Goal: Task Accomplishment & Management: Use online tool/utility

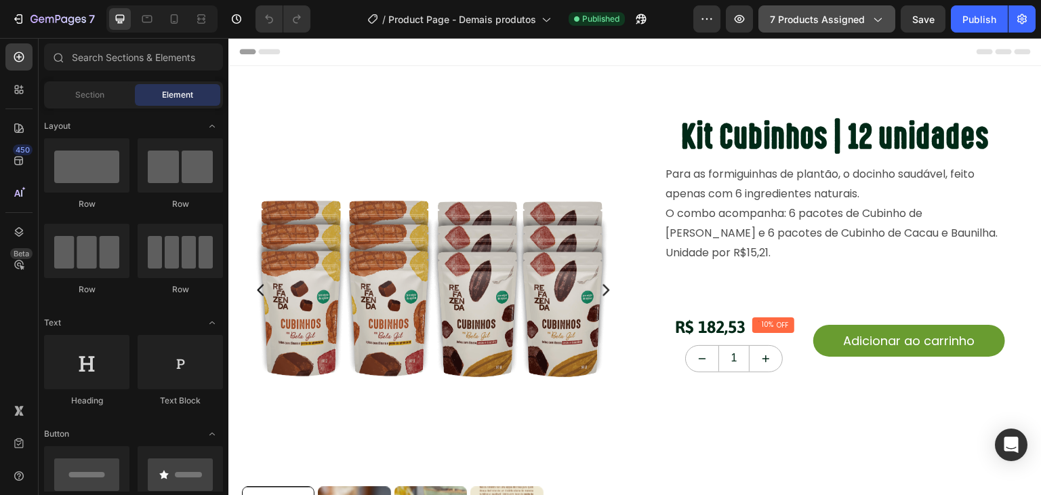
click at [821, 21] on span "7 products assigned" at bounding box center [817, 19] width 95 height 14
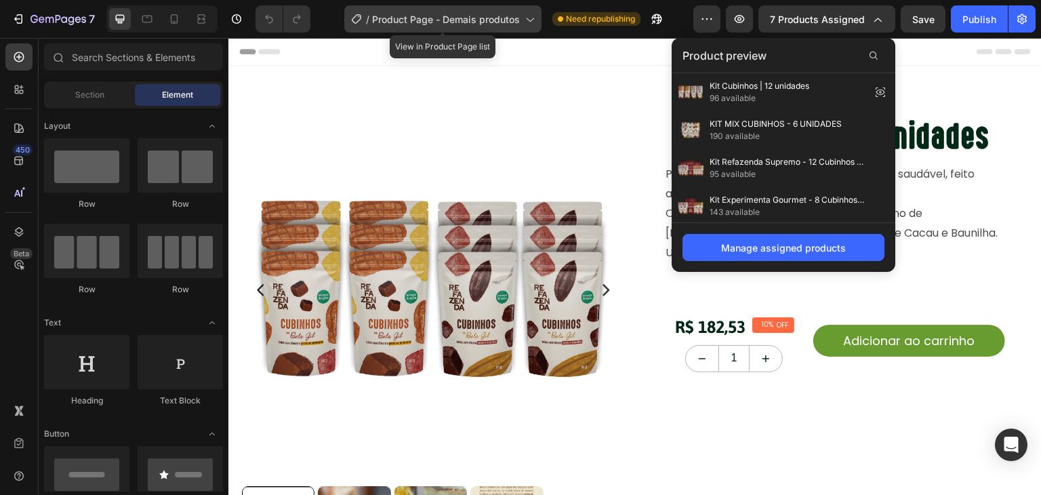
click at [497, 20] on span "Product Page - Demais produtos" at bounding box center [446, 19] width 148 height 14
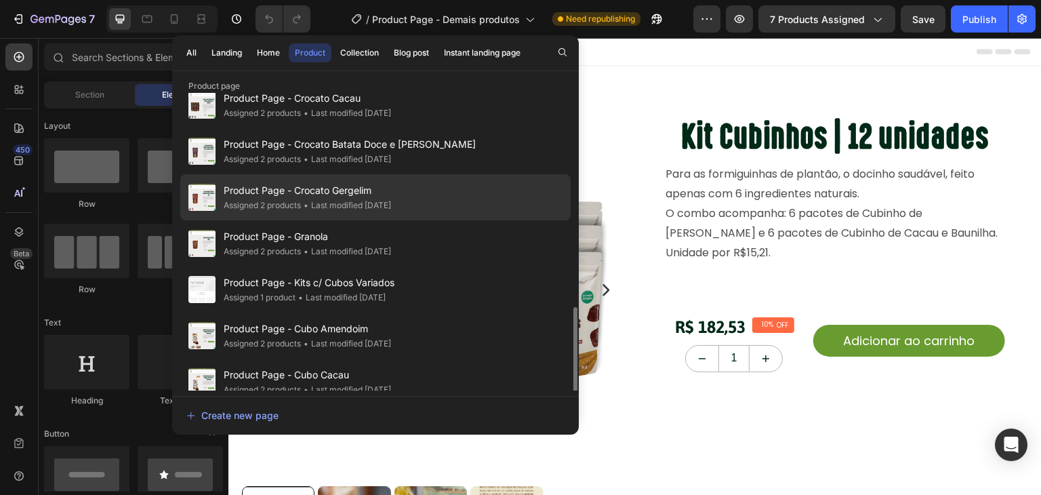
scroll to position [225, 0]
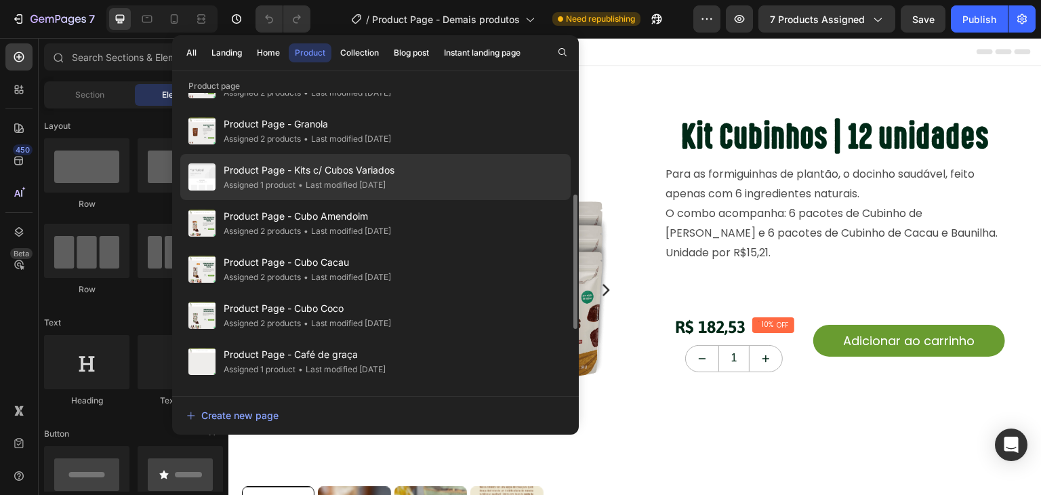
click at [333, 170] on span "Product Page - Kits c/ Cubos Variados" at bounding box center [309, 170] width 171 height 16
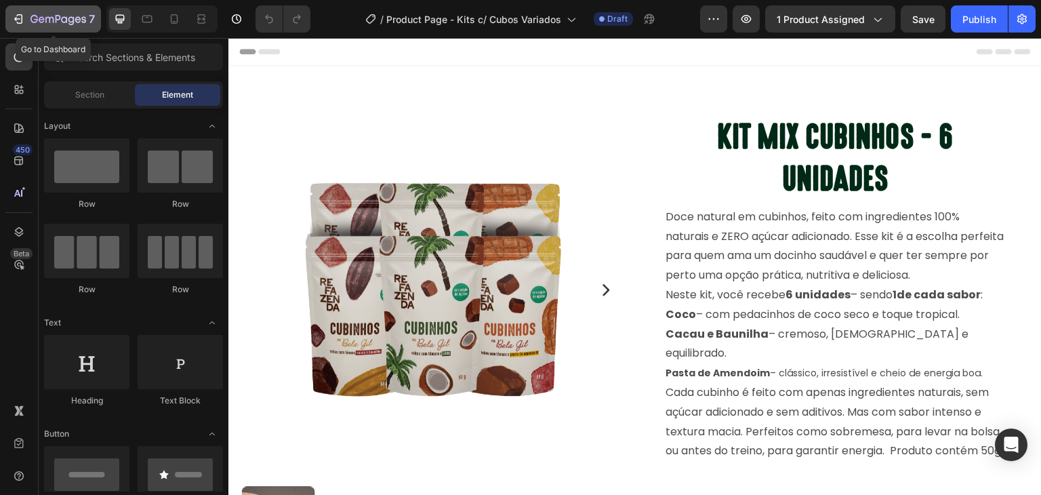
click at [24, 18] on icon "button" at bounding box center [19, 19] width 14 height 14
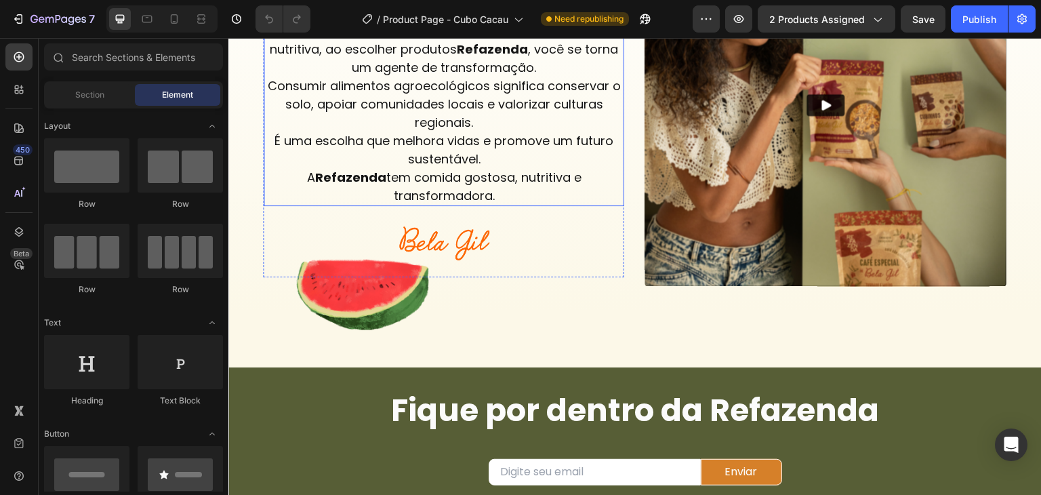
scroll to position [3050, 0]
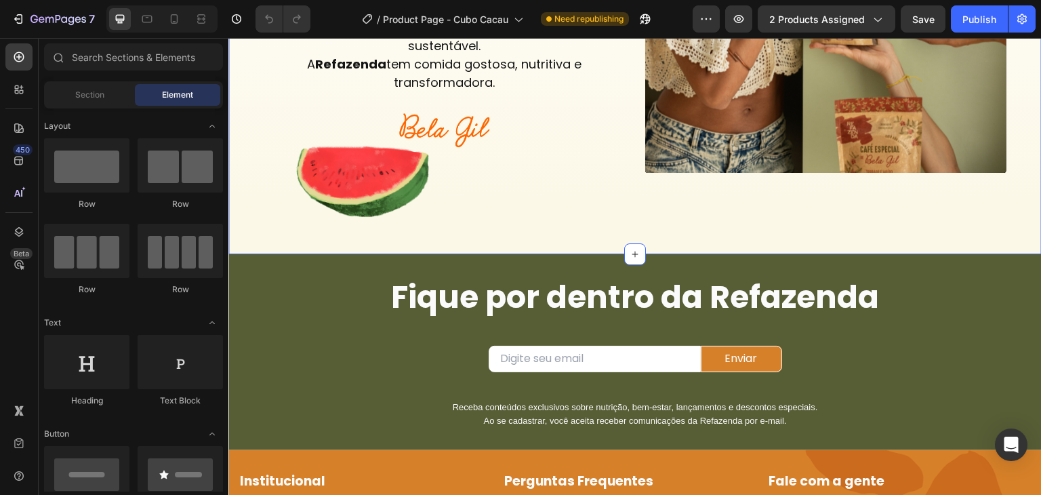
click at [377, 207] on div "COMIDA QUE TRANSFORMA! Heading Nossas escolhas alimentares têm impacto direto n…" at bounding box center [635, 6] width 786 height 432
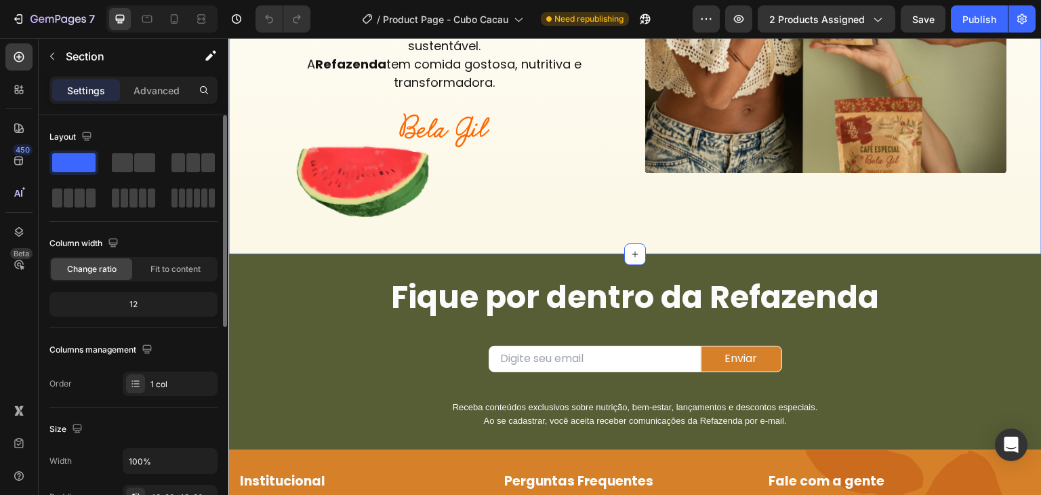
scroll to position [407, 0]
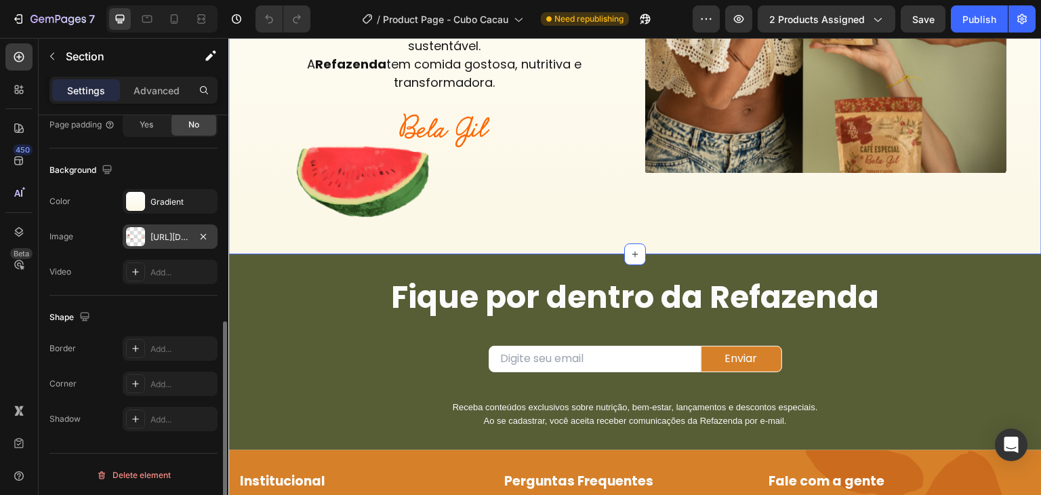
click at [170, 238] on div "https://cdn.shopify.com/s/files/1/0737/6519/1966/files/gempages_524955672463279…" at bounding box center [169, 237] width 39 height 12
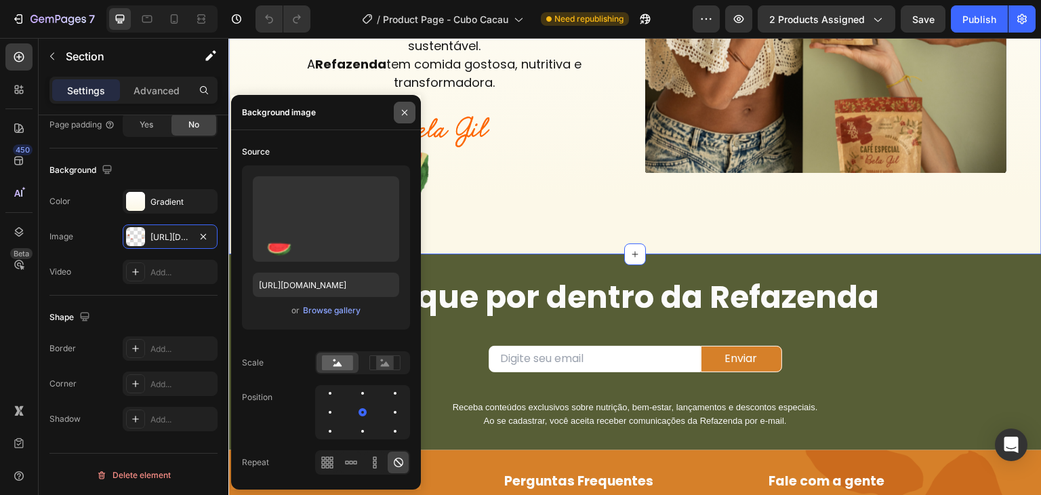
click at [401, 106] on button "button" at bounding box center [405, 113] width 22 height 22
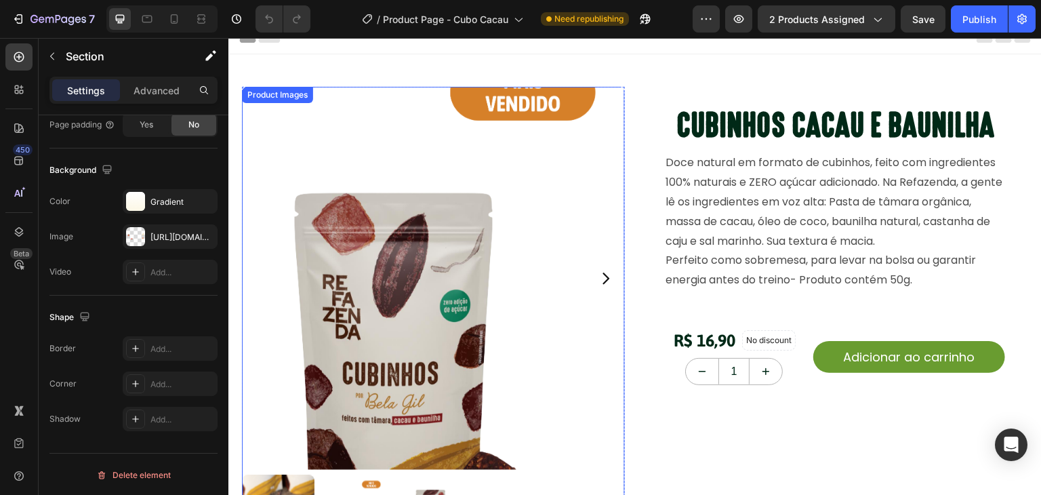
scroll to position [0, 0]
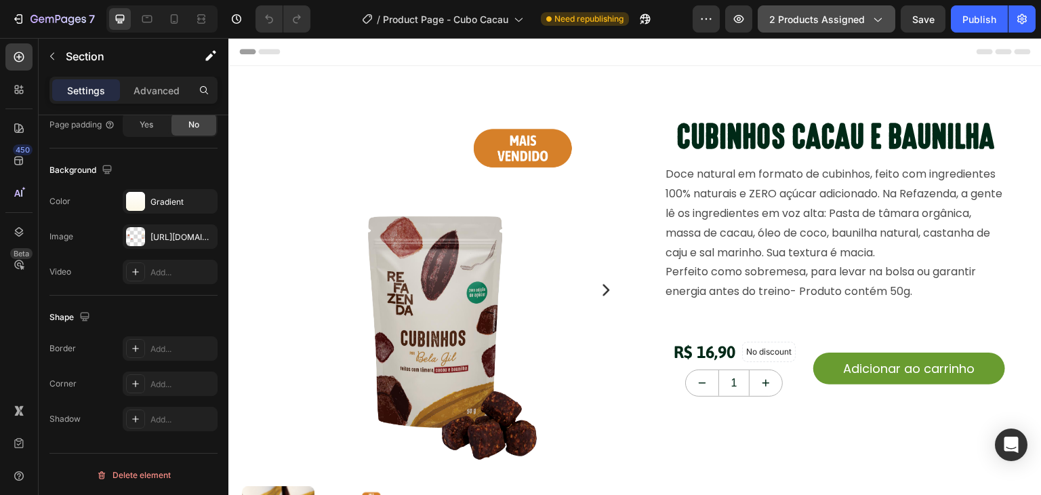
click at [880, 18] on icon "button" at bounding box center [877, 19] width 14 height 14
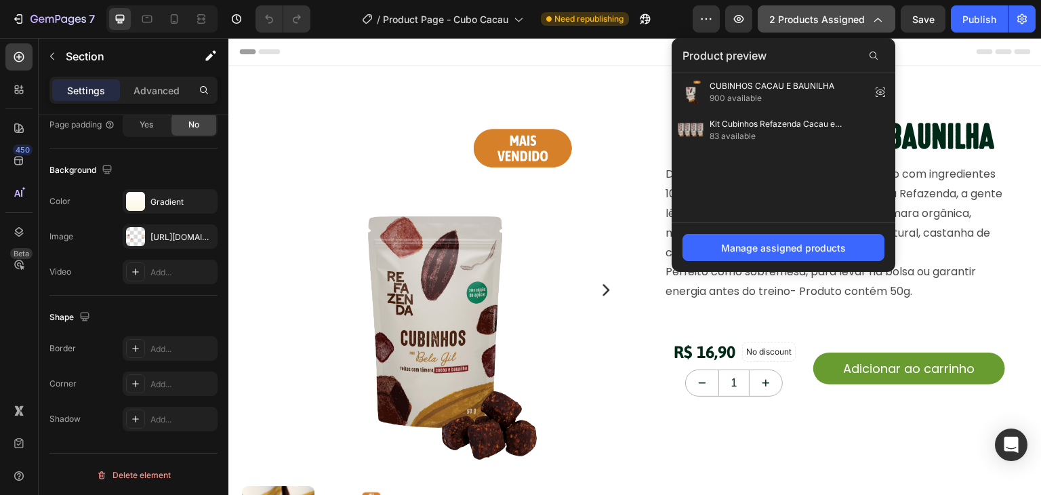
click at [881, 20] on icon "button" at bounding box center [877, 19] width 14 height 14
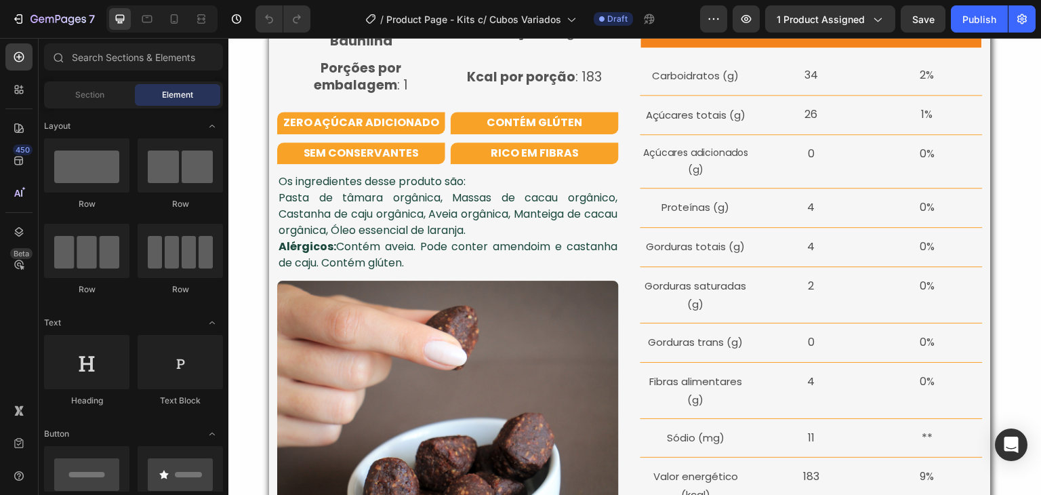
scroll to position [1468, 0]
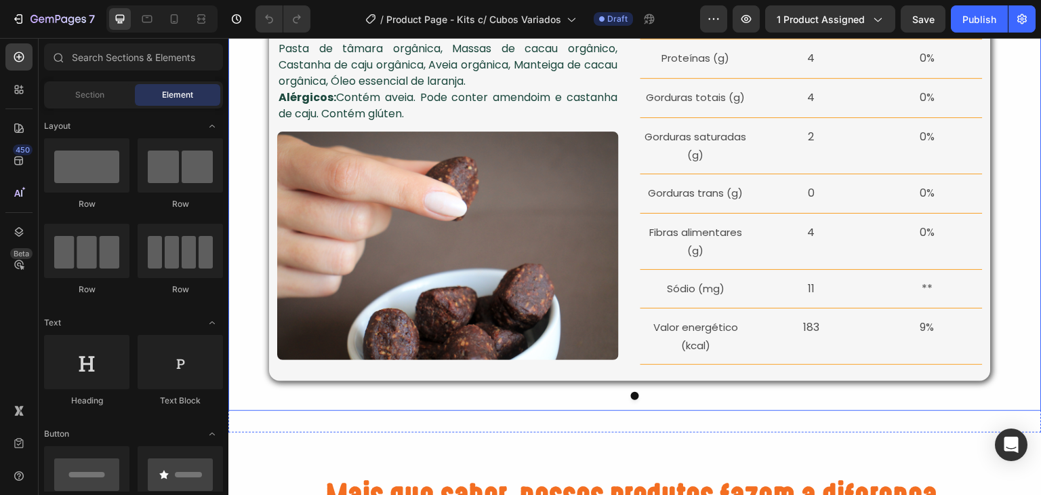
click at [631, 394] on button "Dot" at bounding box center [635, 396] width 8 height 8
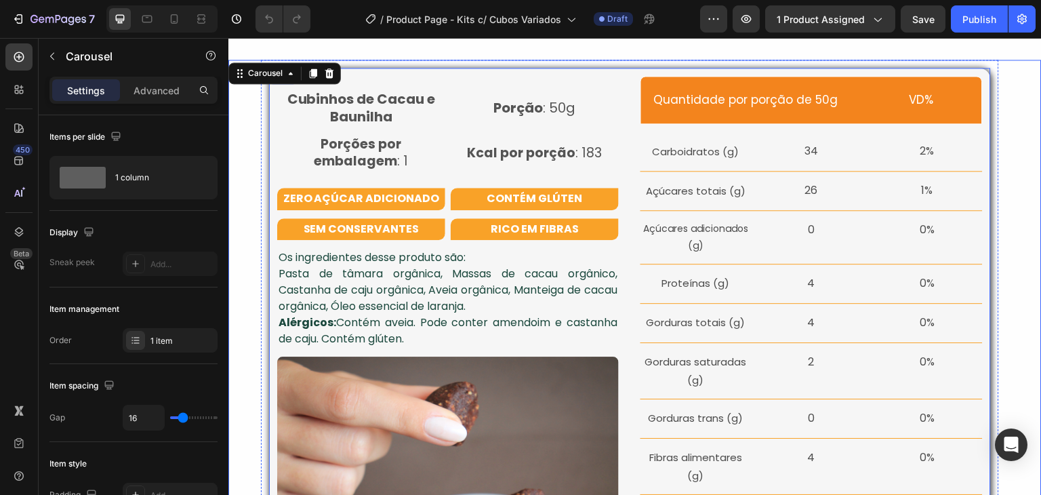
scroll to position [1242, 0]
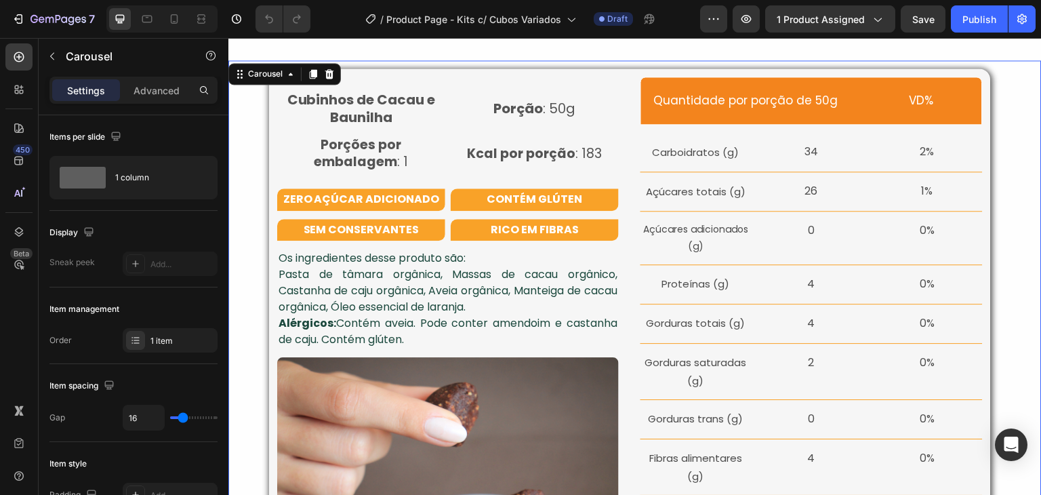
click at [1017, 120] on div "Cubinhos de Cacau e Baunilha Text Block Porção : 50g Text Block Row Porções por…" at bounding box center [634, 348] width 813 height 577
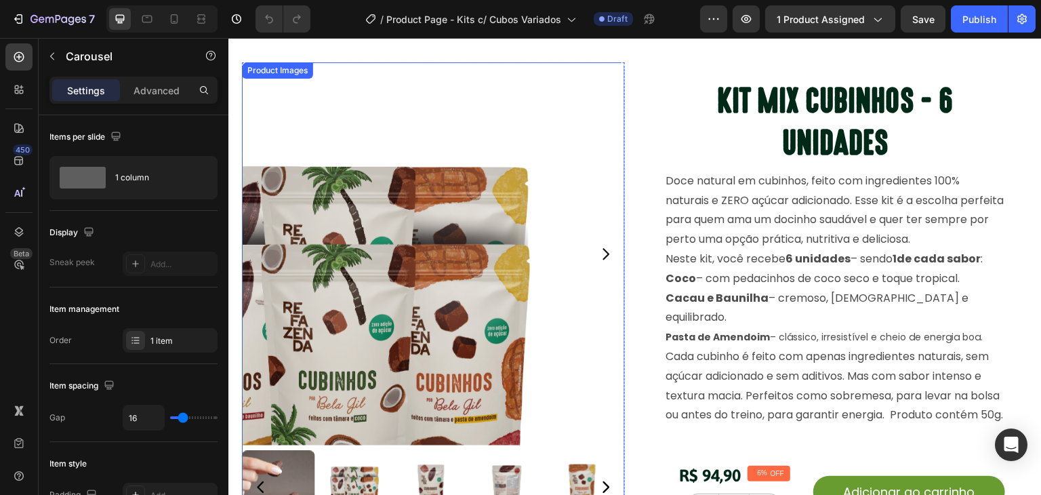
scroll to position [0, 0]
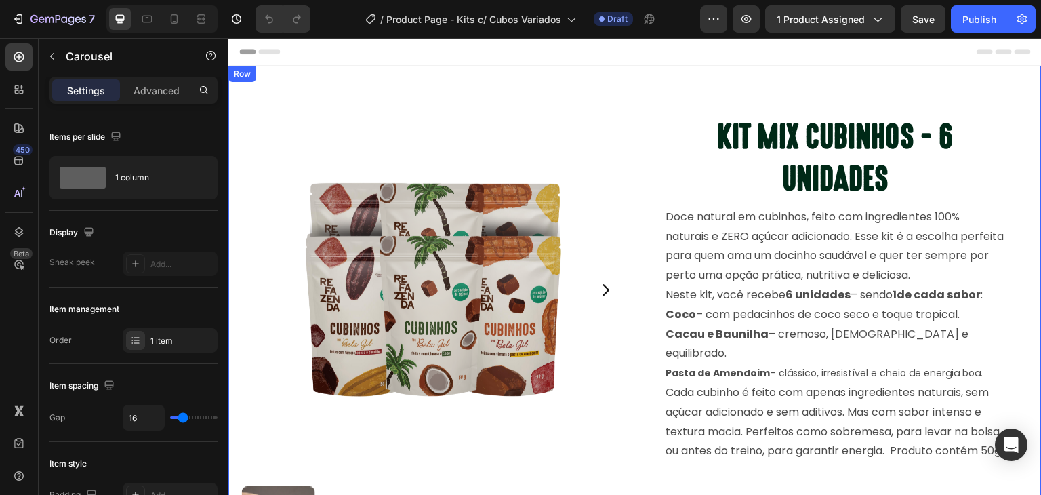
drag, startPoint x: 361, startPoint y: 74, endPoint x: 369, endPoint y: 73, distance: 8.9
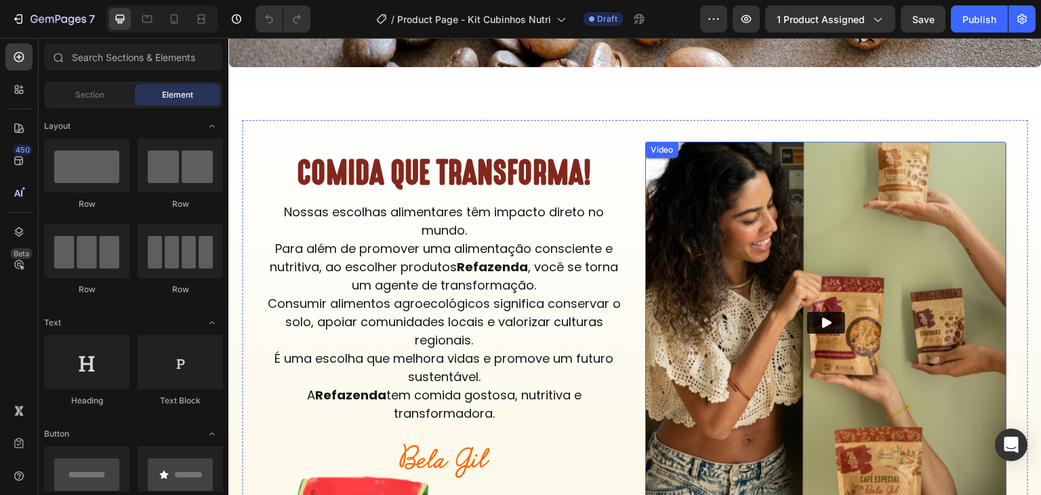
scroll to position [3162, 0]
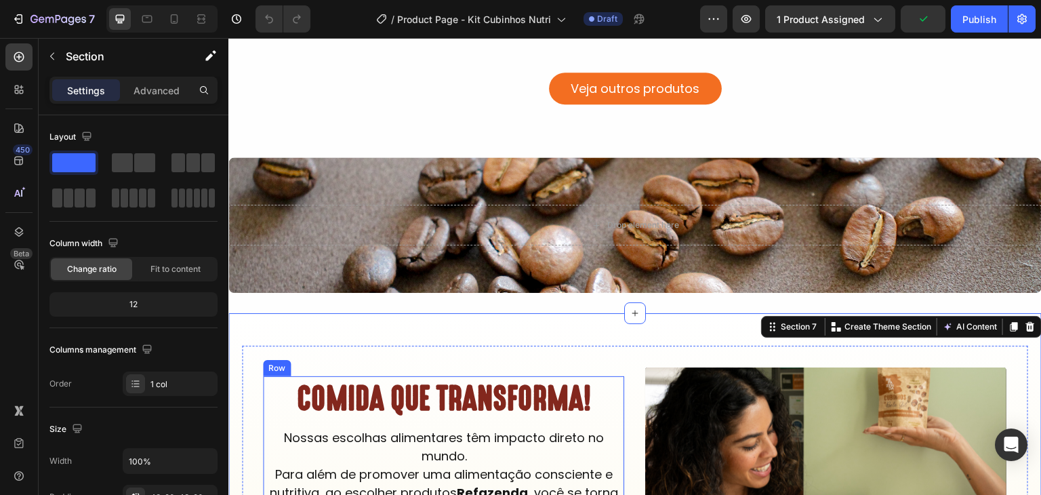
scroll to position [2824, 0]
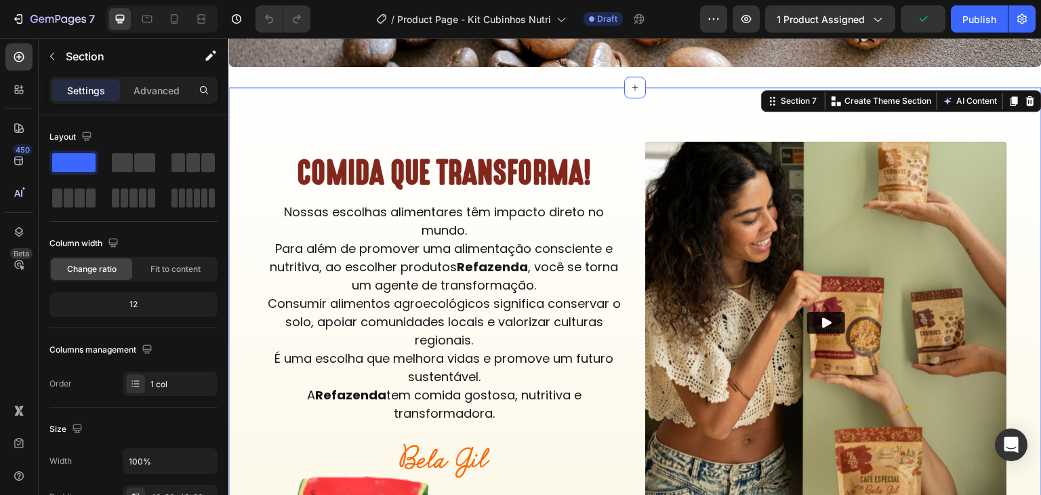
click at [621, 117] on div "COMIDA QUE TRANSFORMA! Heading Nossas escolhas alimentares têm impacto direto n…" at bounding box center [634, 335] width 813 height 497
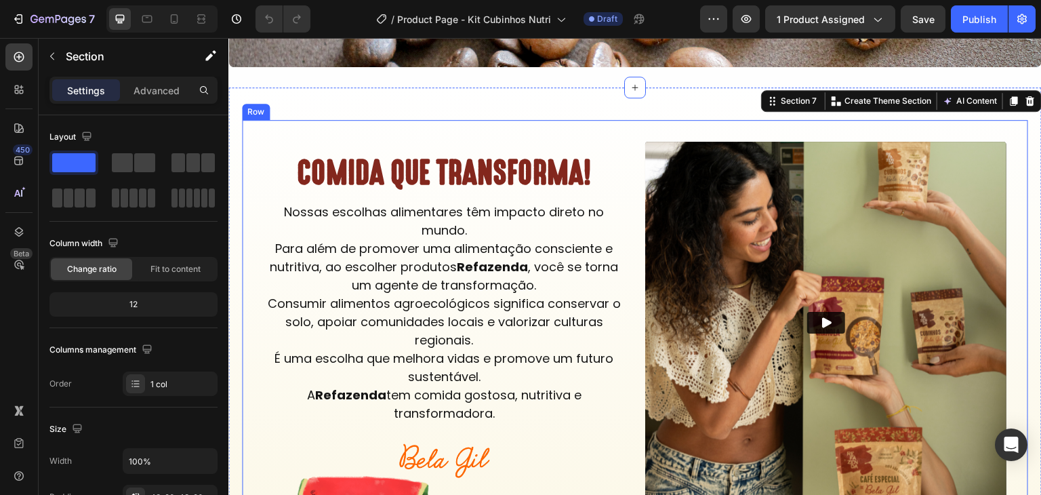
click at [632, 155] on div "COMIDA QUE TRANSFORMA! Heading Nossas escolhas alimentares têm impacto direto n…" at bounding box center [635, 322] width 786 height 405
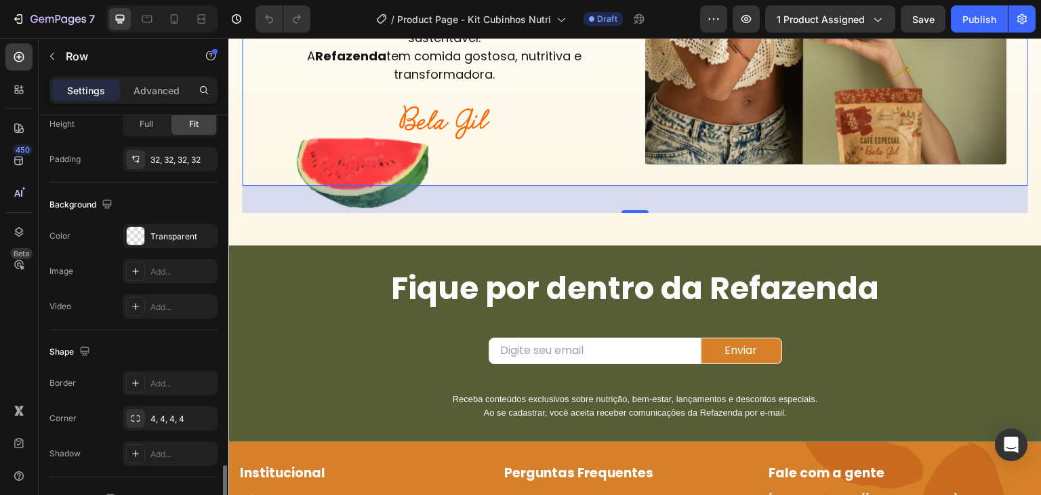
scroll to position [561, 0]
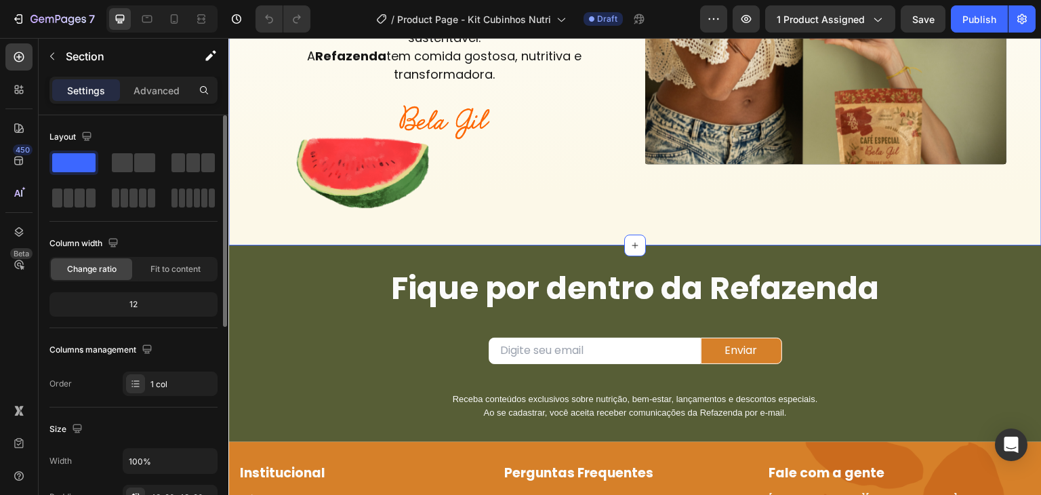
scroll to position [407, 0]
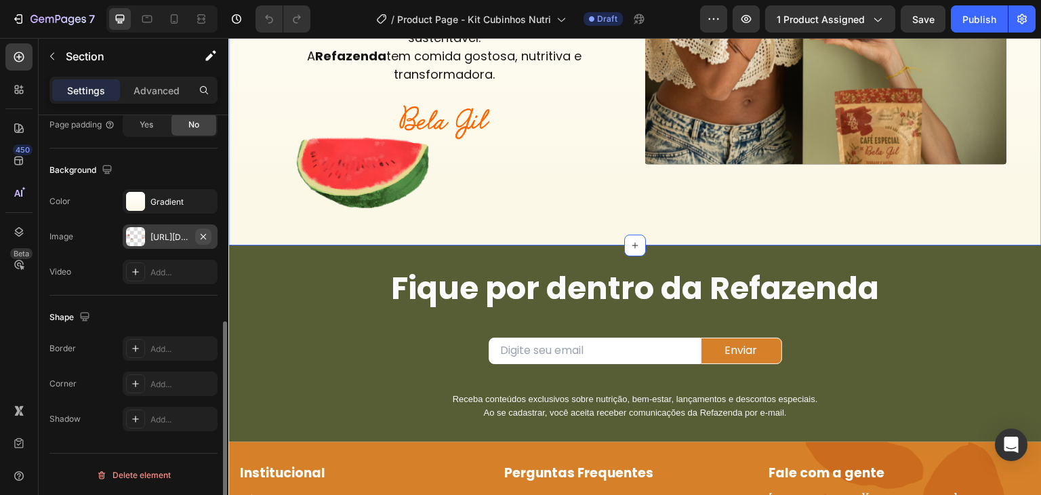
click at [207, 231] on icon "button" at bounding box center [203, 236] width 11 height 11
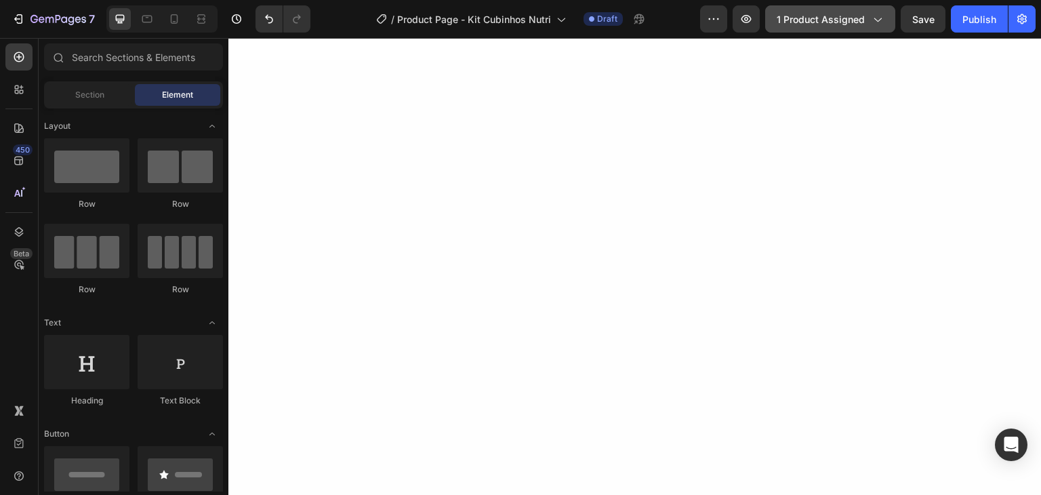
scroll to position [0, 0]
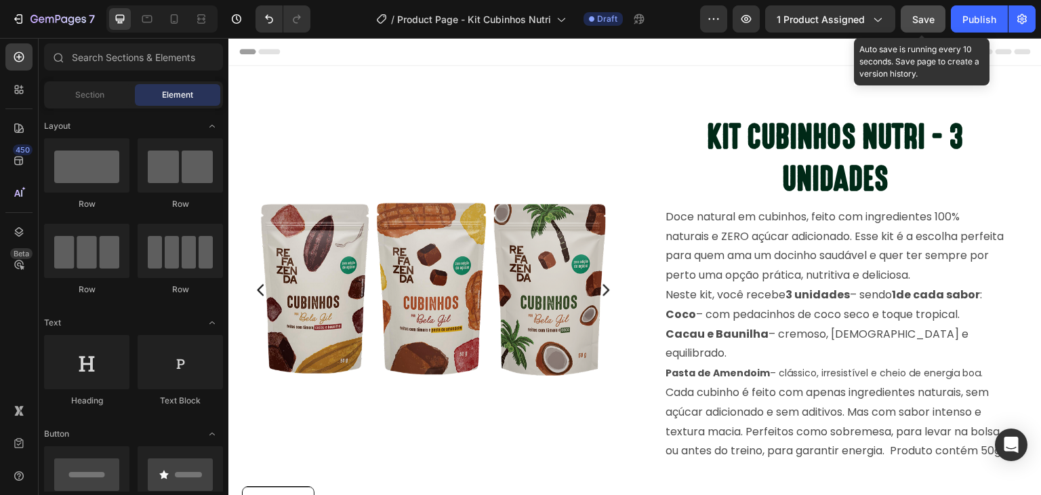
click at [912, 25] on button "Save" at bounding box center [923, 18] width 45 height 27
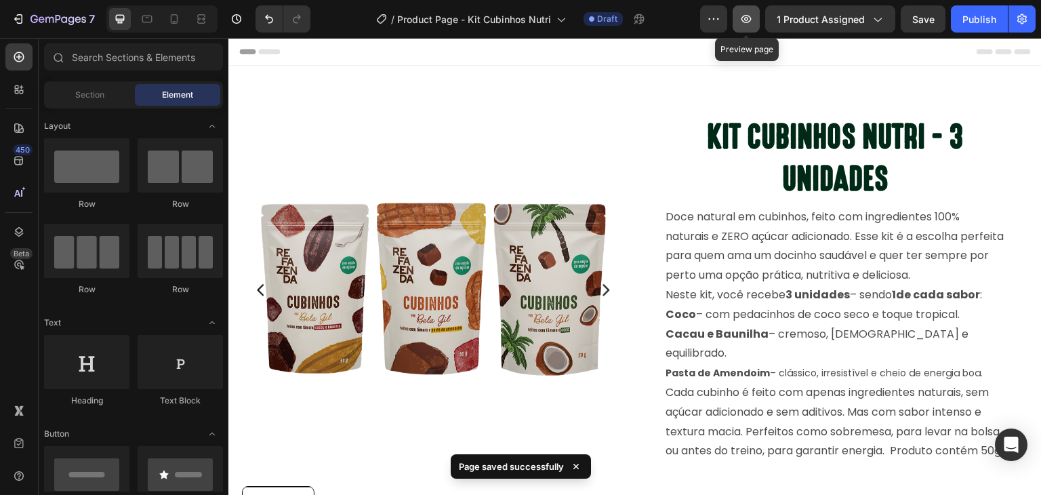
click at [752, 23] on icon "button" at bounding box center [746, 19] width 14 height 14
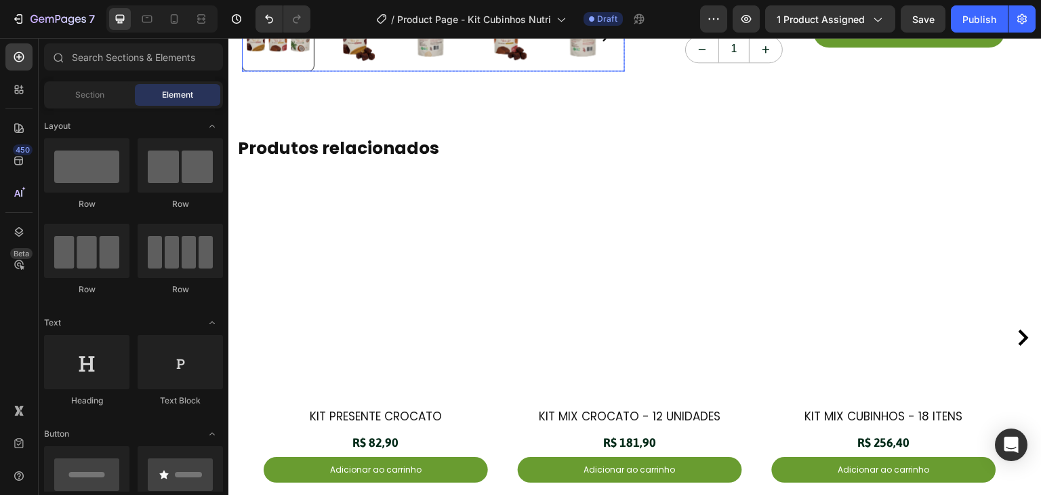
scroll to position [790, 0]
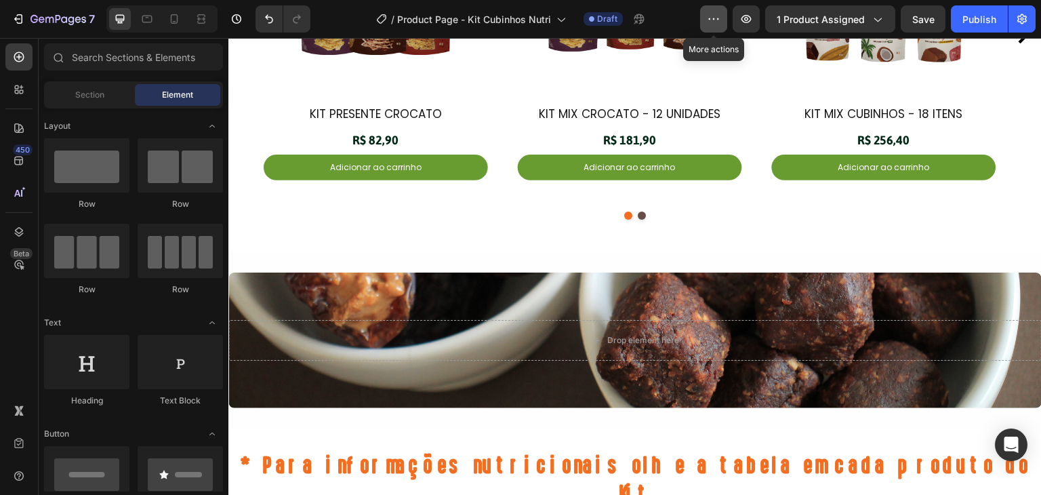
click at [710, 22] on icon "button" at bounding box center [714, 19] width 14 height 14
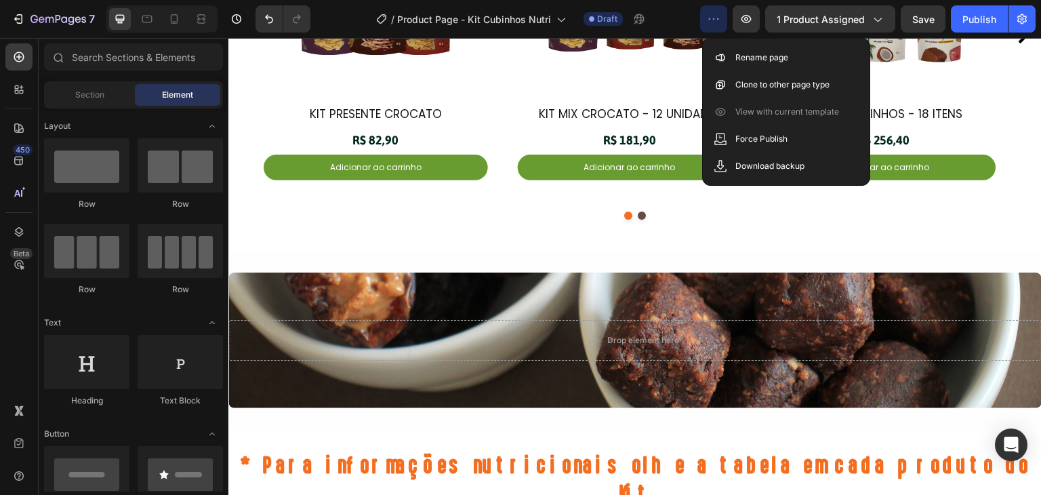
click at [716, 10] on button "button" at bounding box center [713, 18] width 27 height 27
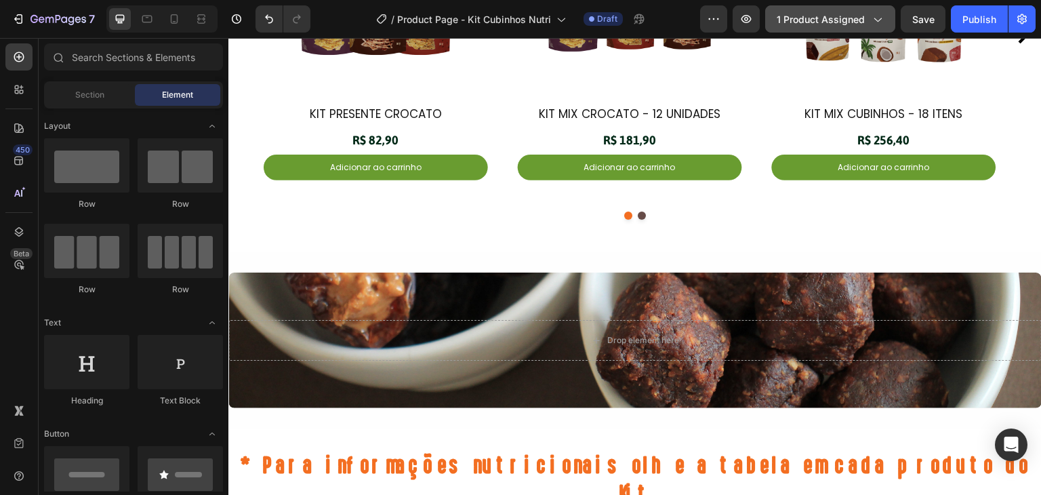
click at [810, 19] on span "1 product assigned" at bounding box center [821, 19] width 88 height 14
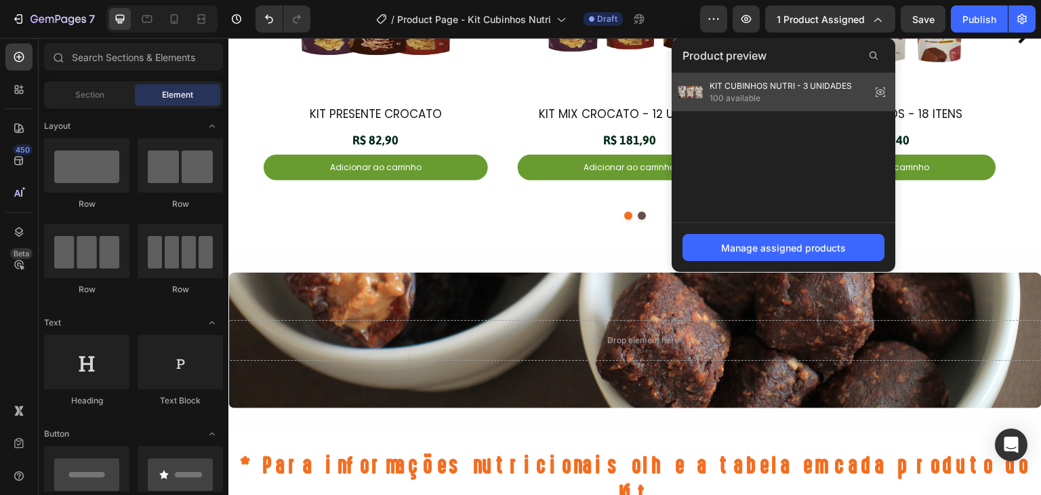
click at [880, 91] on icon at bounding box center [880, 92] width 19 height 19
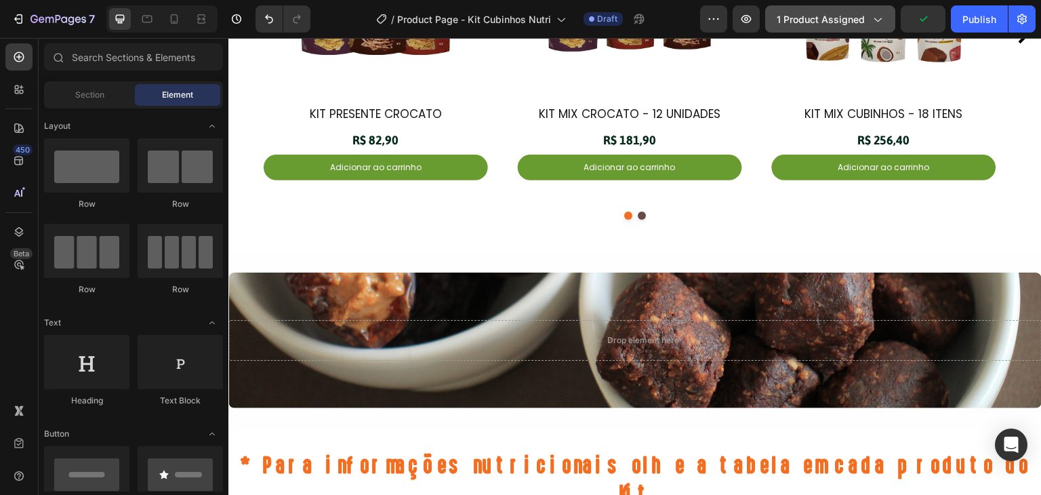
click at [814, 16] on span "1 product assigned" at bounding box center [821, 19] width 88 height 14
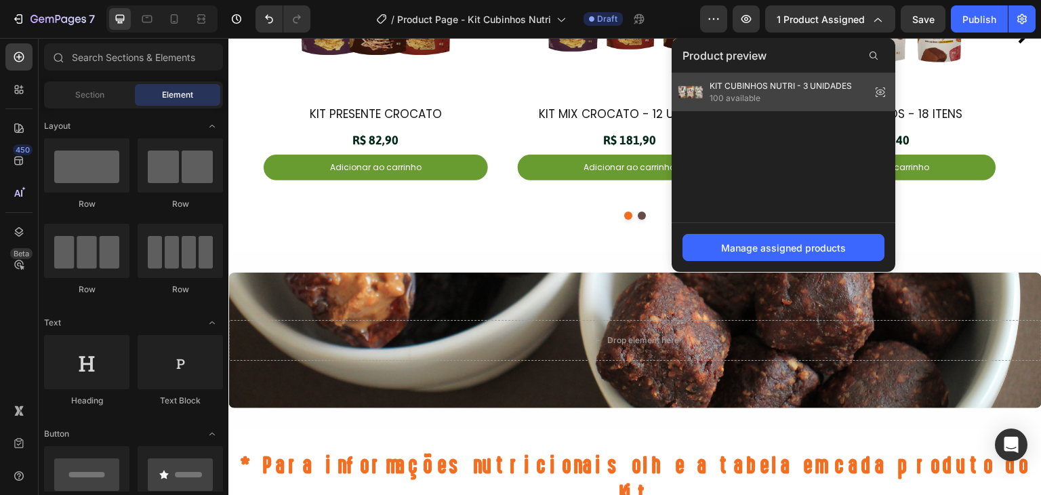
click at [723, 91] on span "KIT CUBINHOS NUTRI - 3 UNIDADES" at bounding box center [781, 86] width 142 height 12
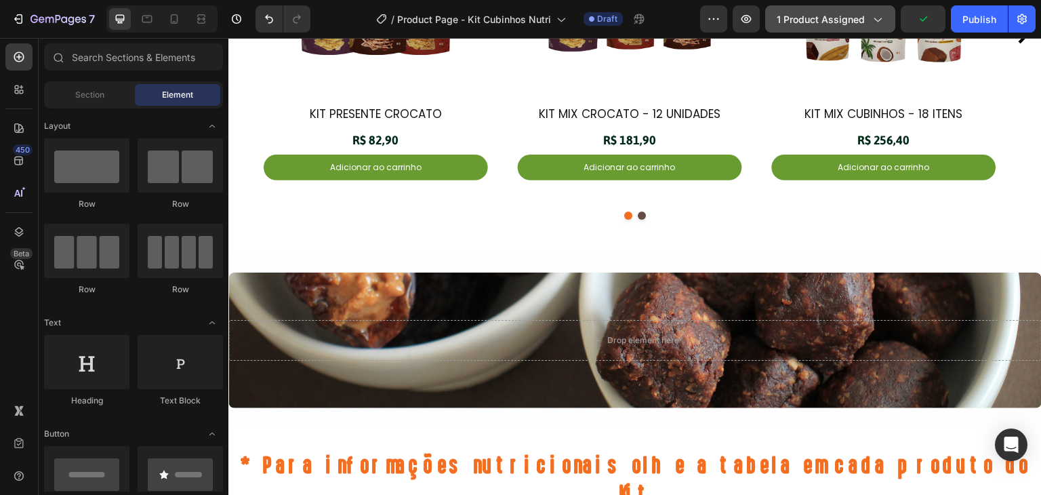
click at [800, 22] on span "1 product assigned" at bounding box center [821, 19] width 88 height 14
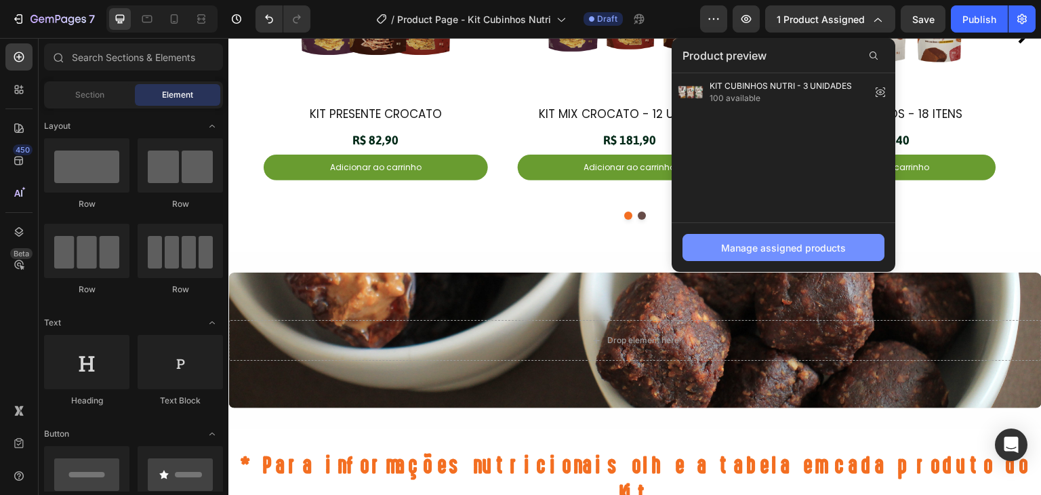
click at [750, 245] on div "Manage assigned products" at bounding box center [783, 248] width 125 height 14
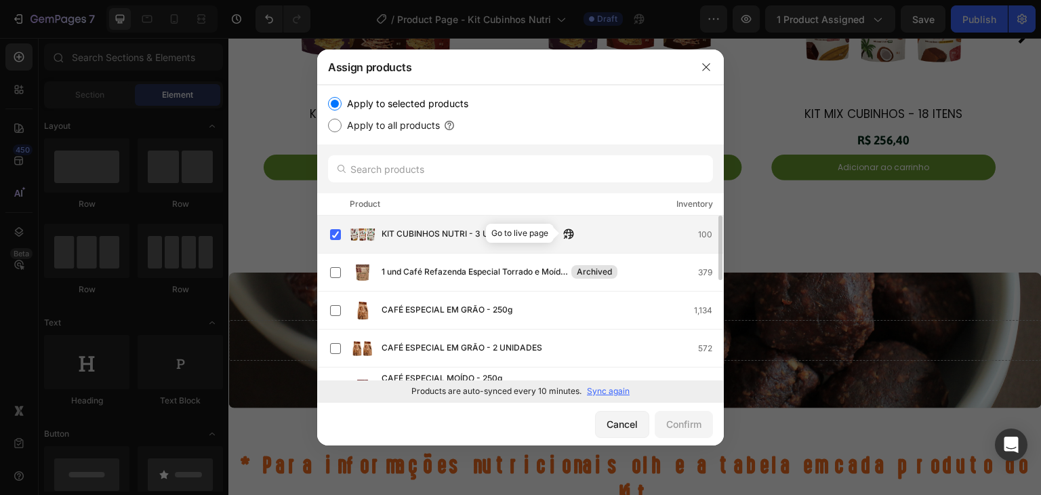
click at [564, 237] on icon "button" at bounding box center [565, 236] width 3 height 3
click at [487, 231] on span "KIT CUBINHOS NUTRI - 3 UNIDADES" at bounding box center [454, 234] width 144 height 15
click at [704, 69] on icon "button" at bounding box center [705, 66] width 7 height 7
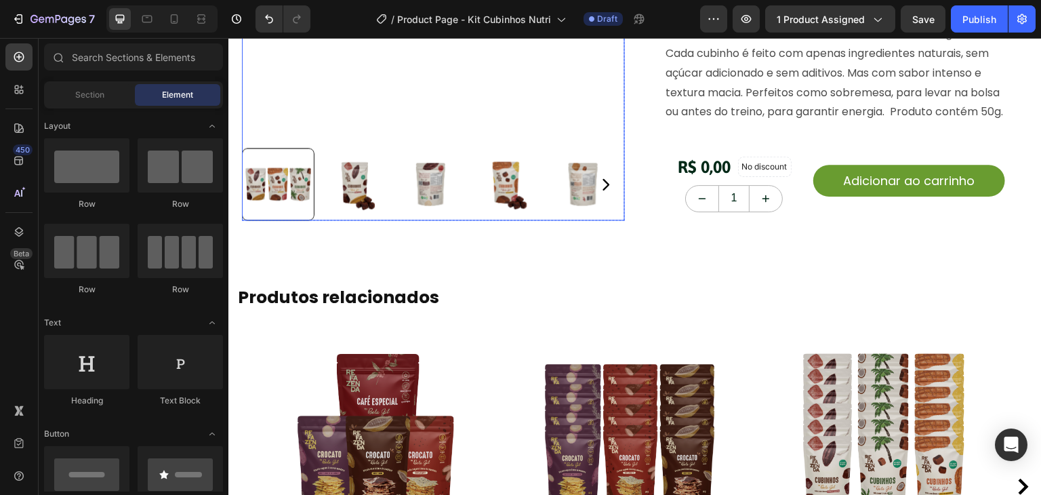
scroll to position [0, 0]
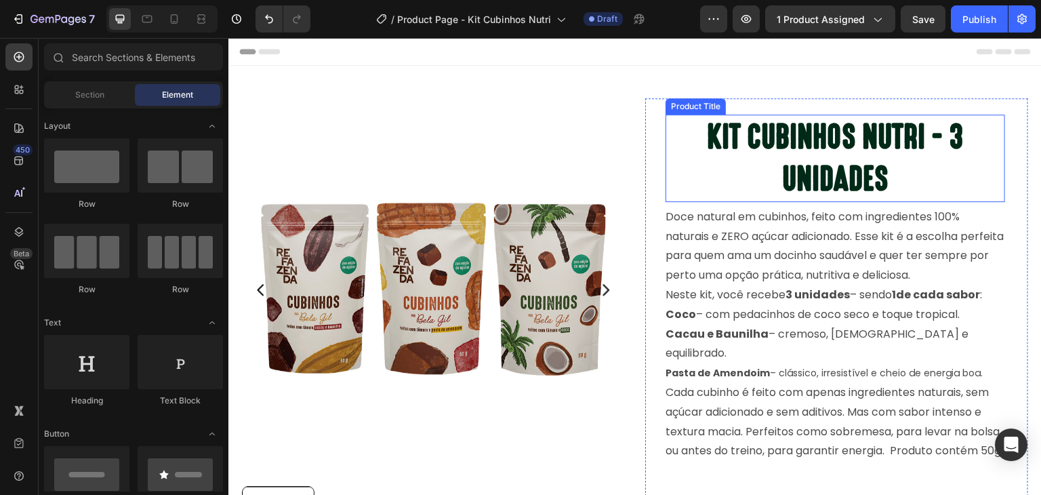
click at [683, 199] on h1 "KIT CUBINHOS NUTRI - 3 UNIDADES" at bounding box center [836, 158] width 340 height 87
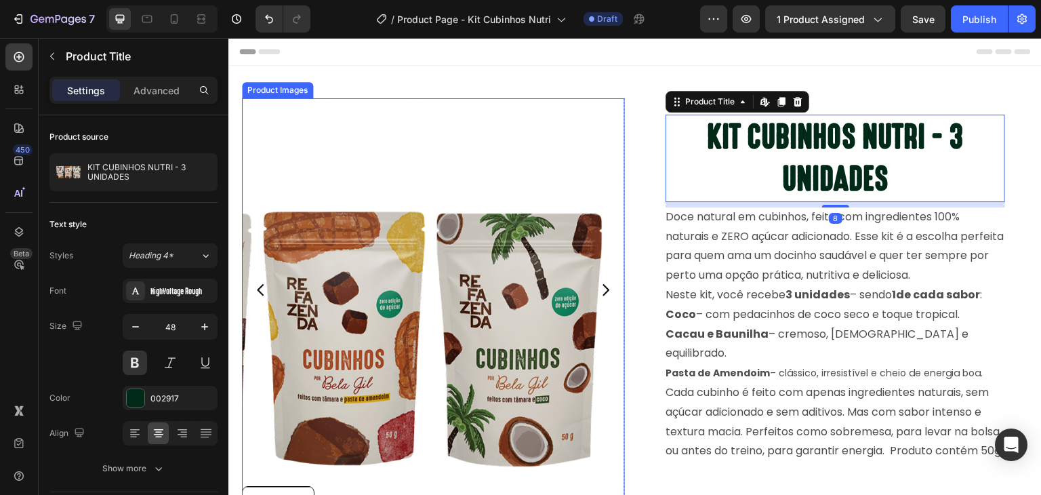
click at [598, 175] on img at bounding box center [433, 289] width 383 height 383
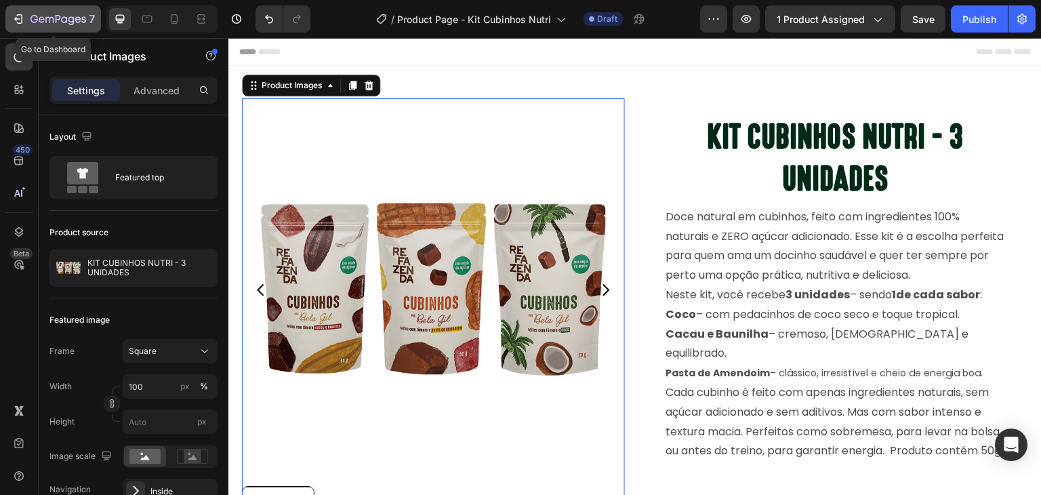
click at [43, 13] on div "7" at bounding box center [62, 19] width 64 height 16
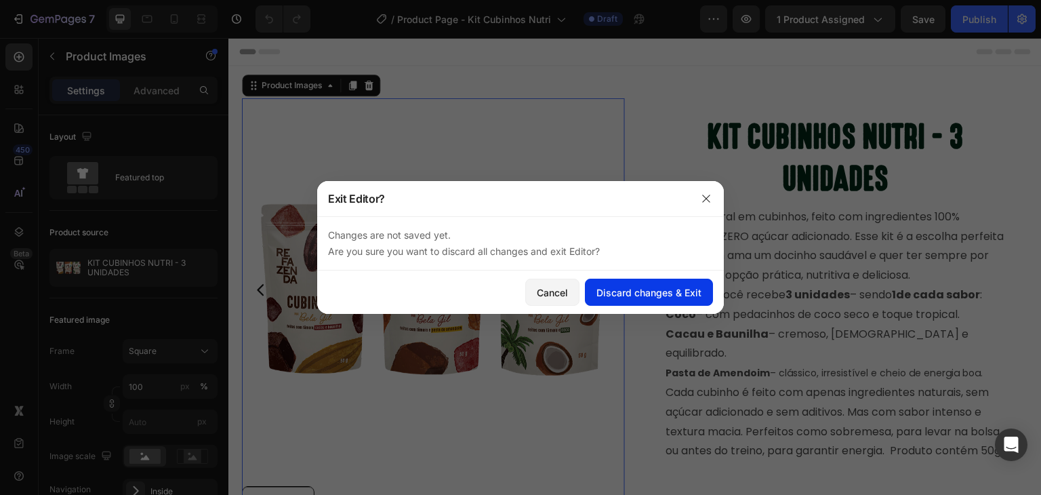
click at [618, 293] on div "Discard changes & Exit" at bounding box center [648, 292] width 105 height 14
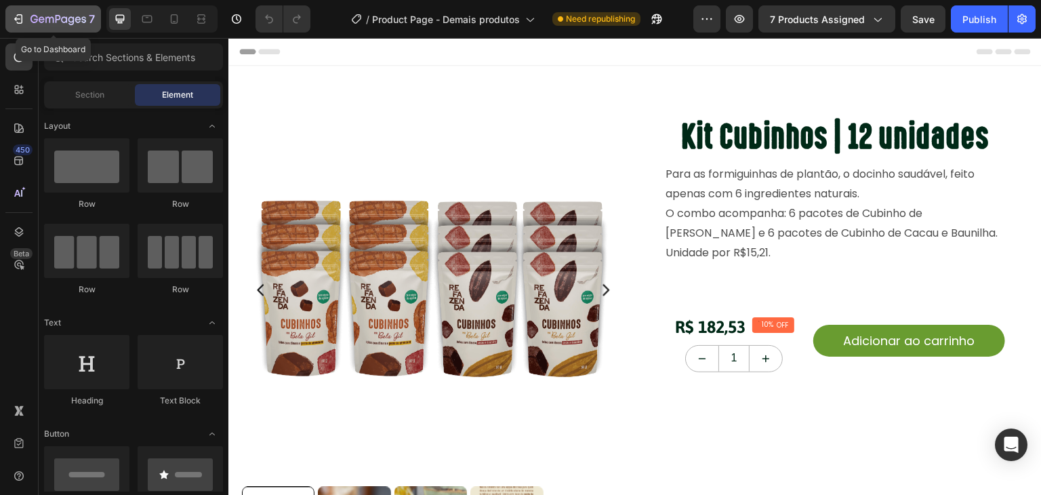
drag, startPoint x: 24, startPoint y: 17, endPoint x: 43, endPoint y: 17, distance: 19.7
click at [25, 18] on div "7" at bounding box center [53, 19] width 83 height 16
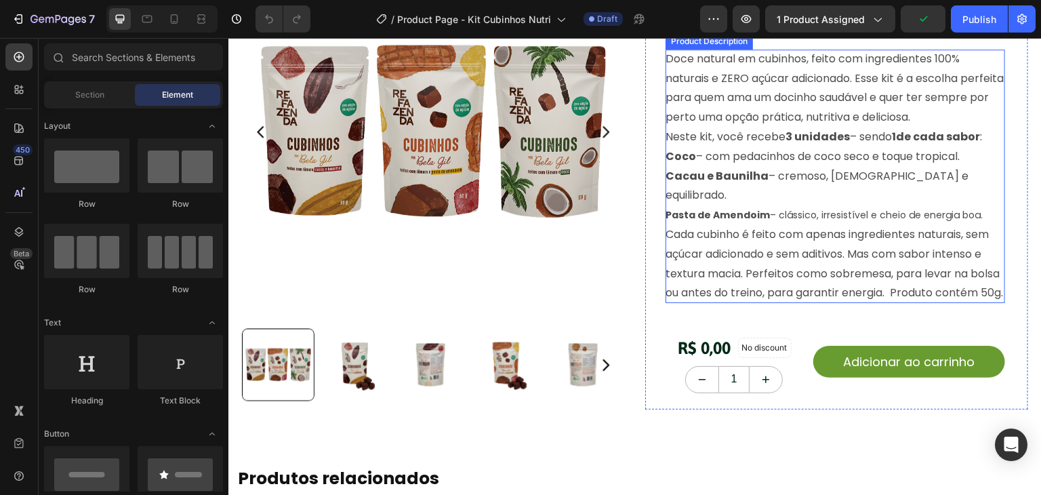
scroll to position [226, 0]
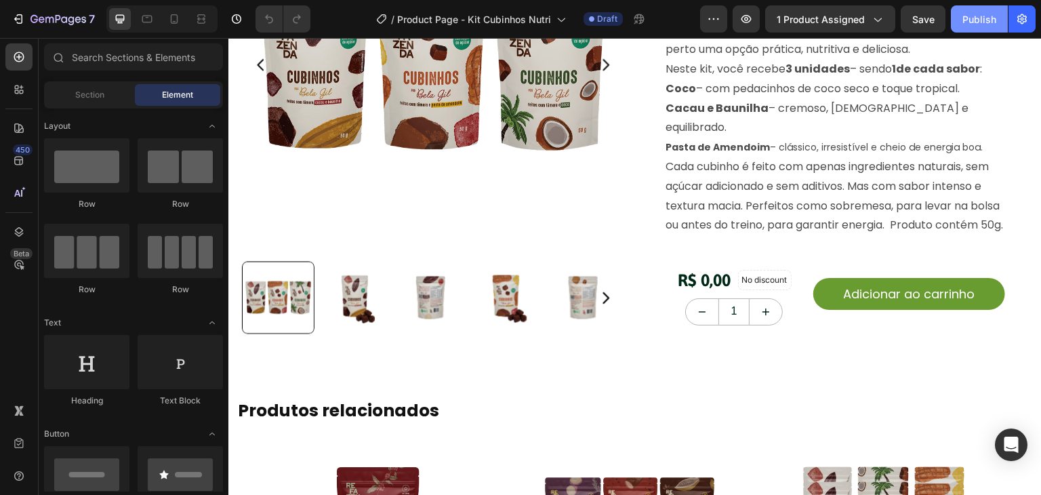
click at [971, 17] on div "Publish" at bounding box center [979, 19] width 34 height 14
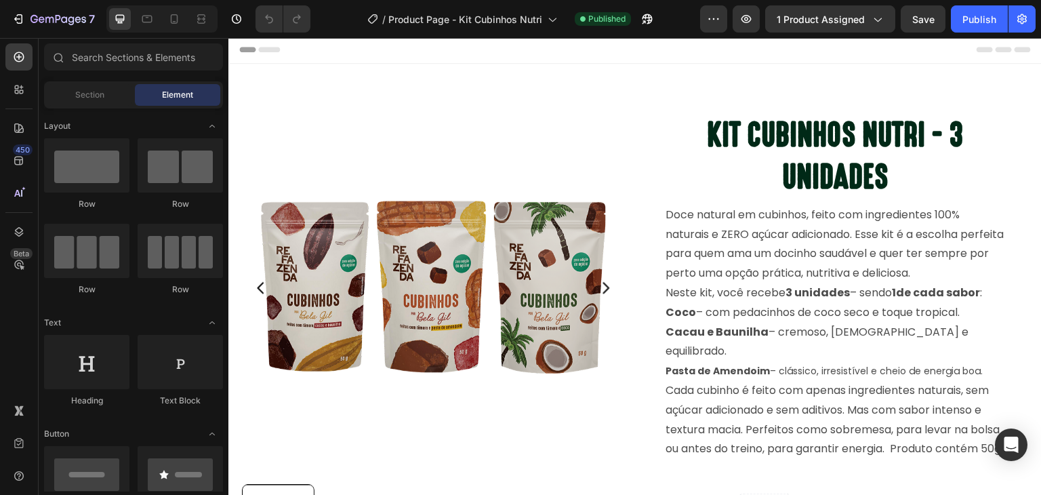
scroll to position [0, 0]
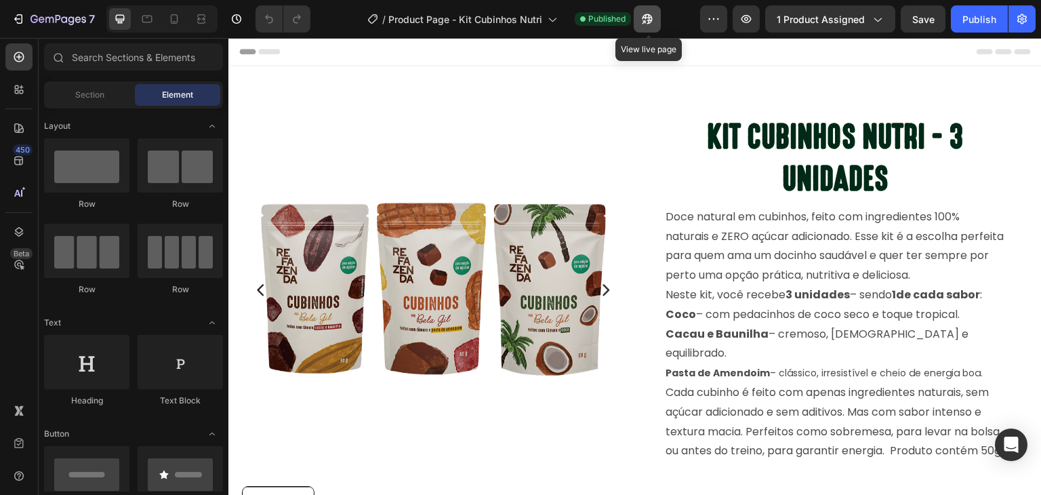
click at [646, 20] on icon "button" at bounding box center [644, 21] width 3 height 3
click at [743, 19] on icon "button" at bounding box center [746, 19] width 10 height 8
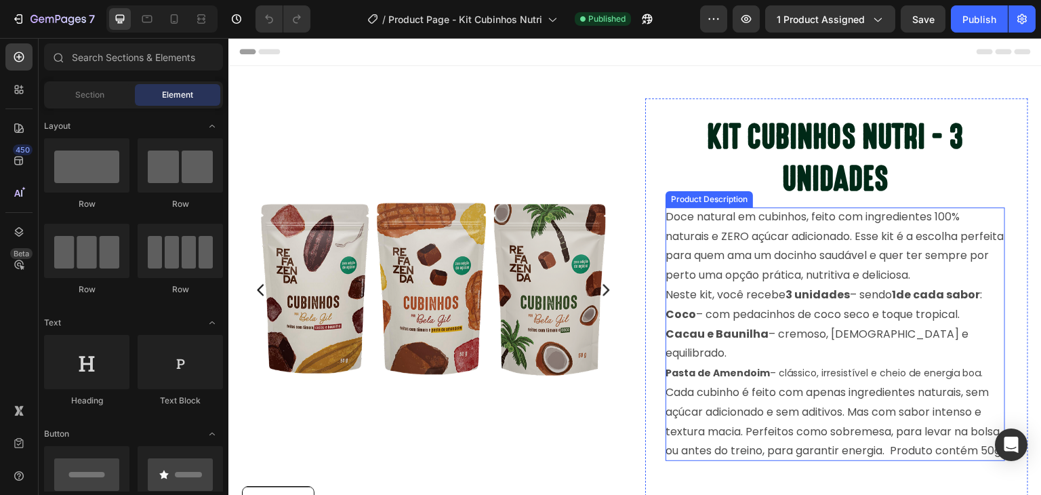
click at [779, 308] on p "Neste kit, você recebe 3 unidades – sendo 1 de cada sabor : Coco – com pedacinh…" at bounding box center [824, 334] width 317 height 94
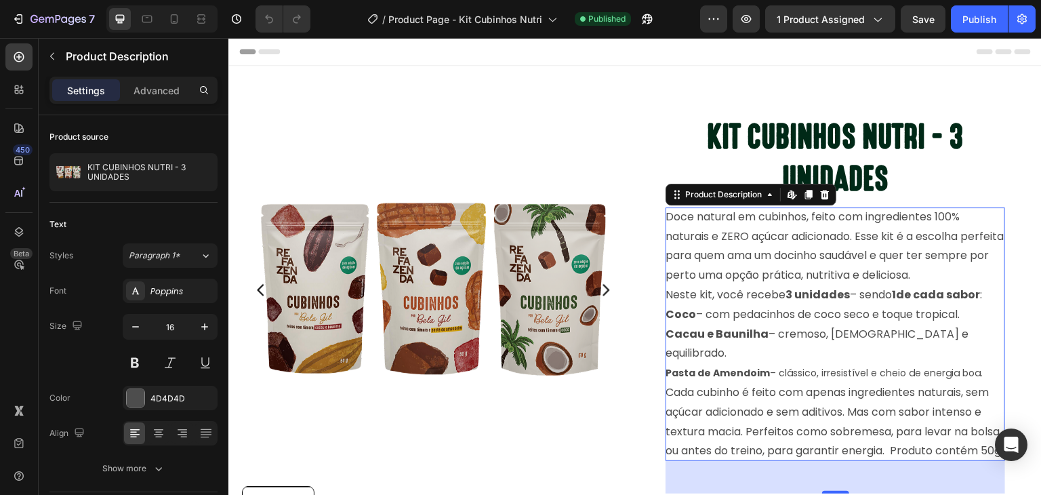
click at [815, 366] on span "– clássico, irresistível e cheio de energia boa." at bounding box center [876, 373] width 213 height 14
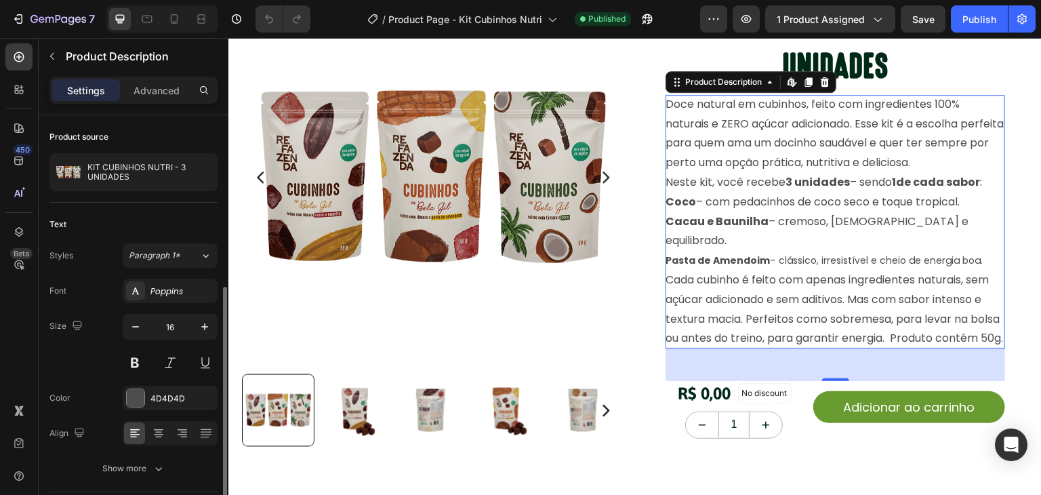
scroll to position [94, 0]
